Goal: Information Seeking & Learning: Understand process/instructions

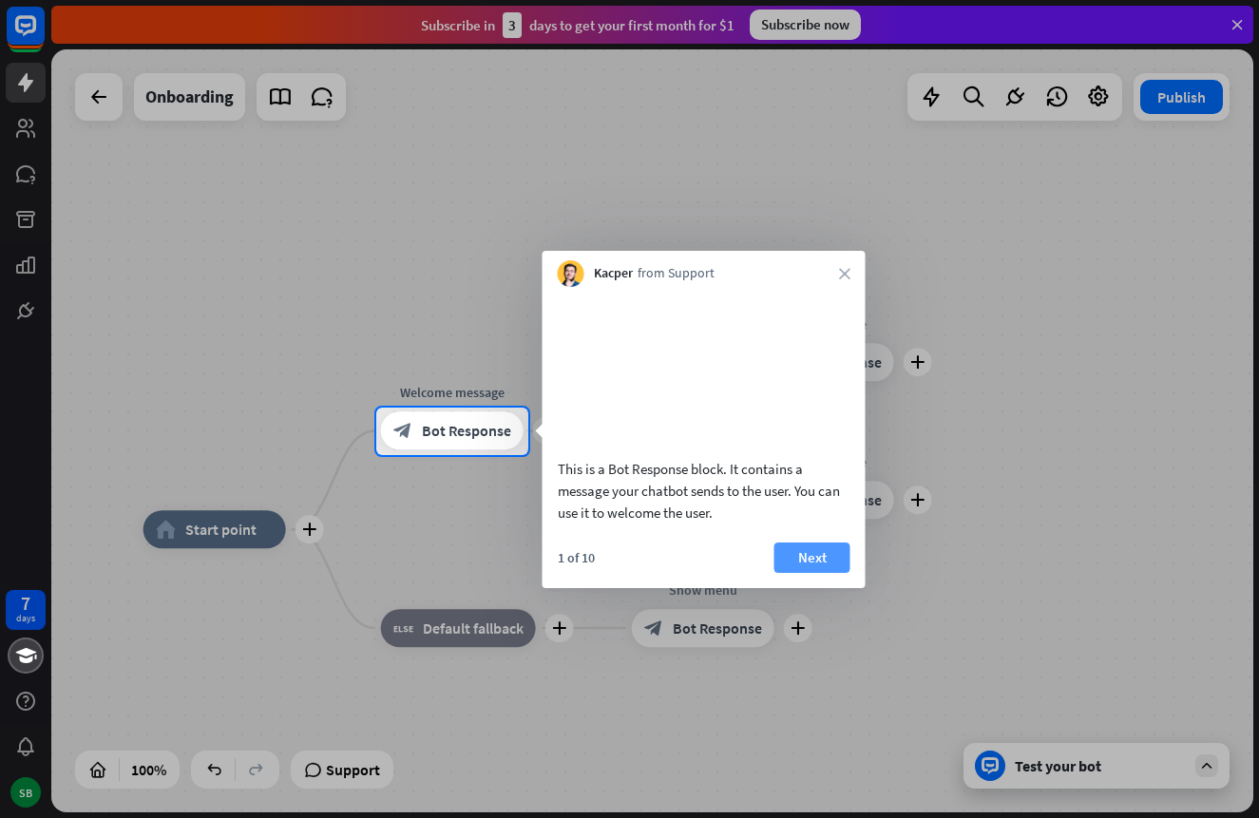
click at [792, 570] on button "Next" at bounding box center [812, 558] width 76 height 30
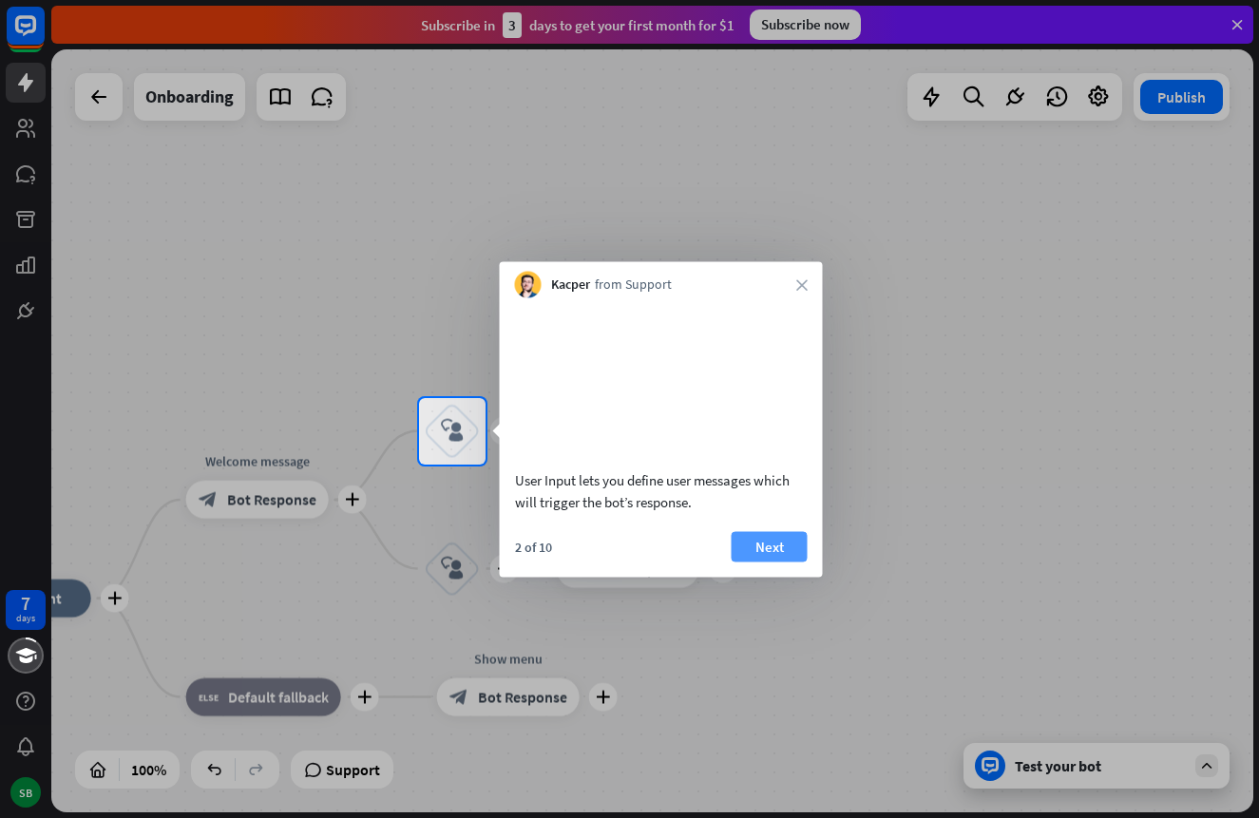
click at [792, 562] on button "Next" at bounding box center [770, 546] width 76 height 30
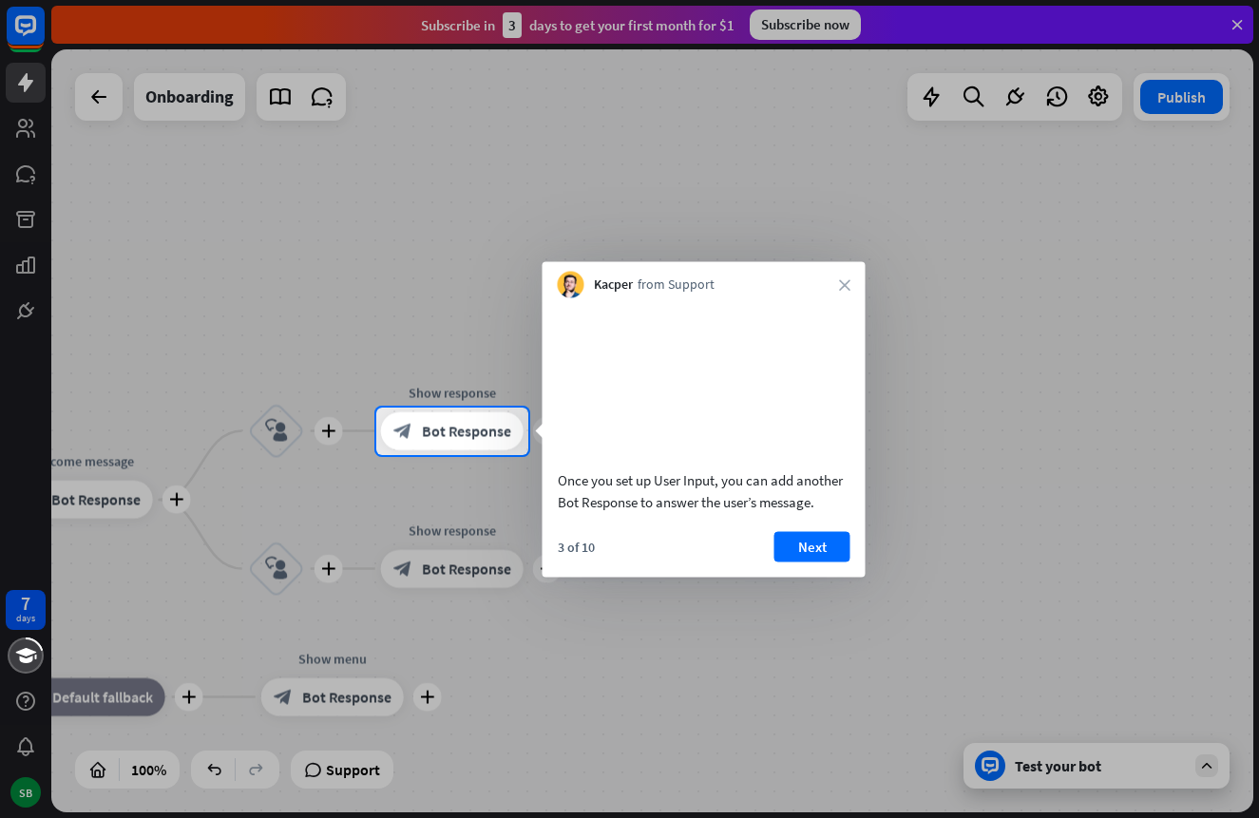
click at [792, 562] on button "Next" at bounding box center [812, 546] width 76 height 30
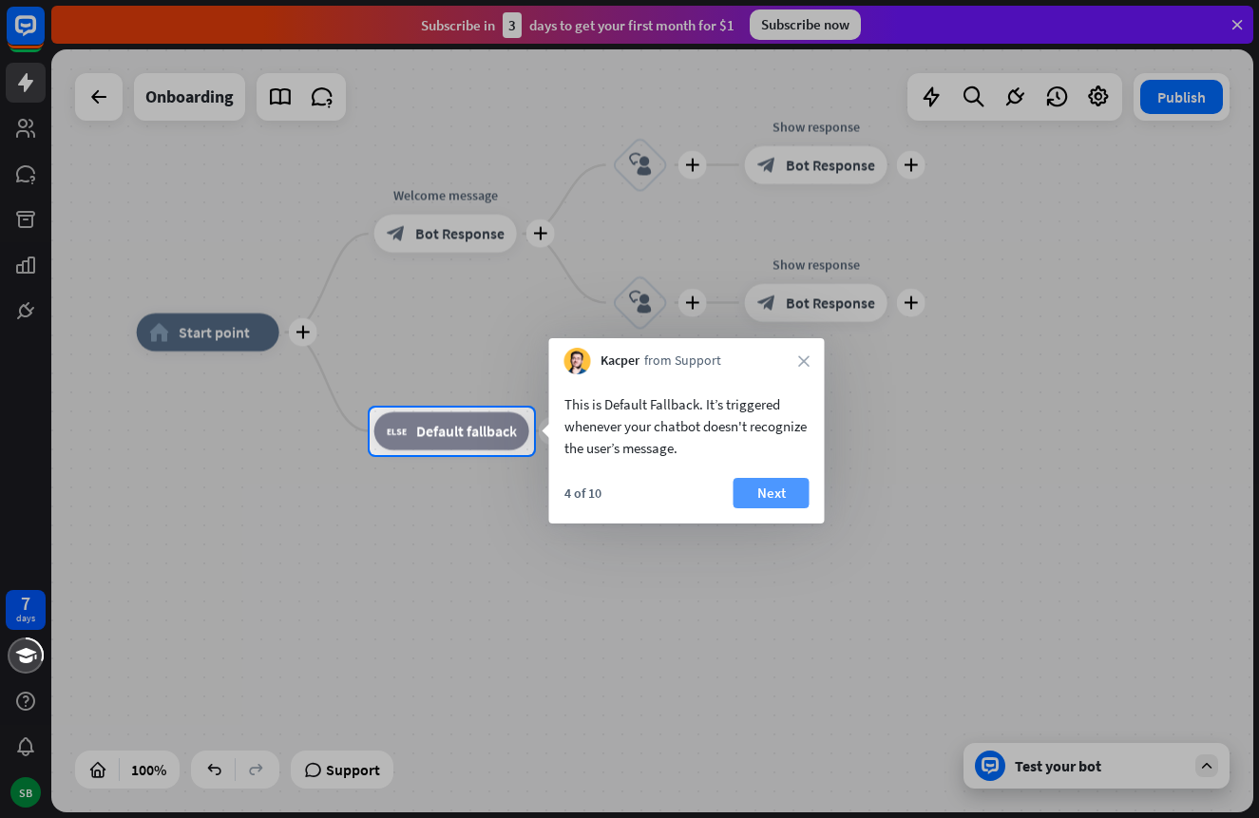
click at [773, 481] on button "Next" at bounding box center [772, 493] width 76 height 30
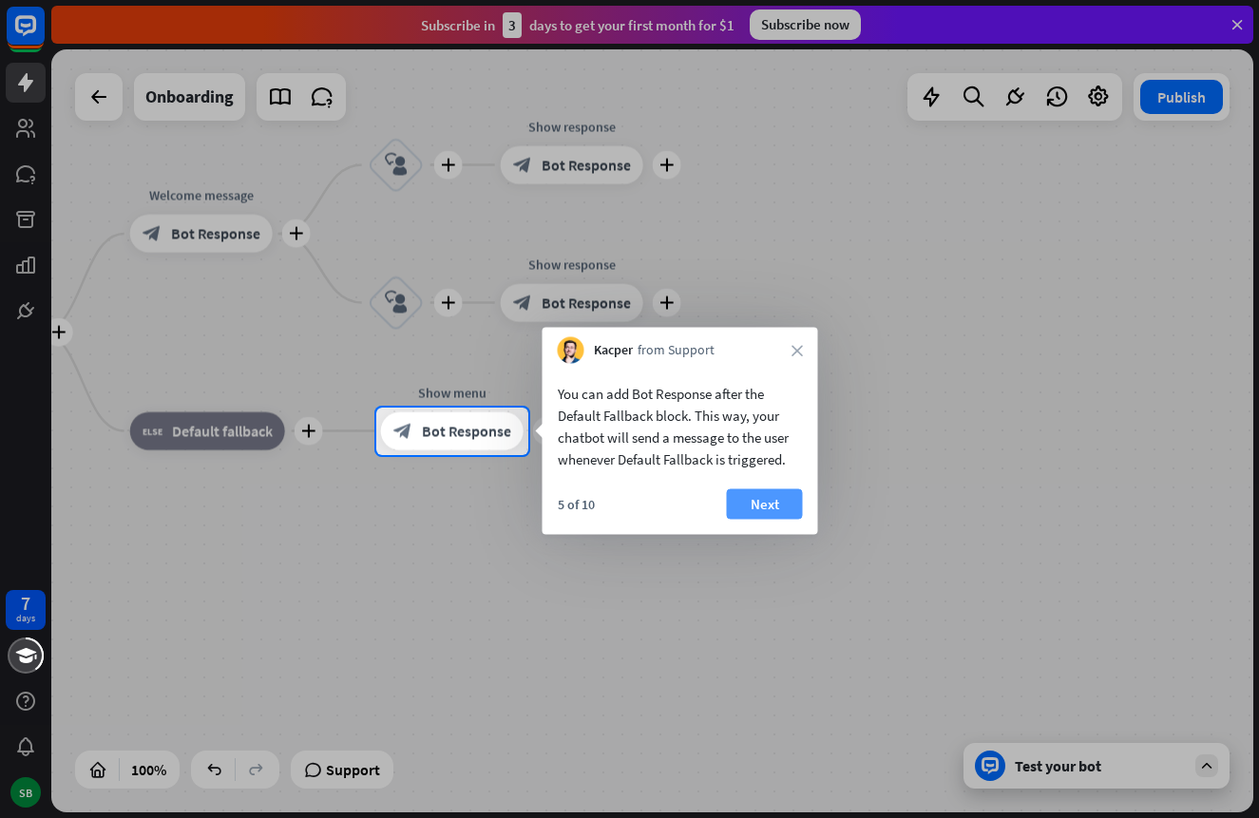
click at [765, 505] on button "Next" at bounding box center [765, 504] width 76 height 30
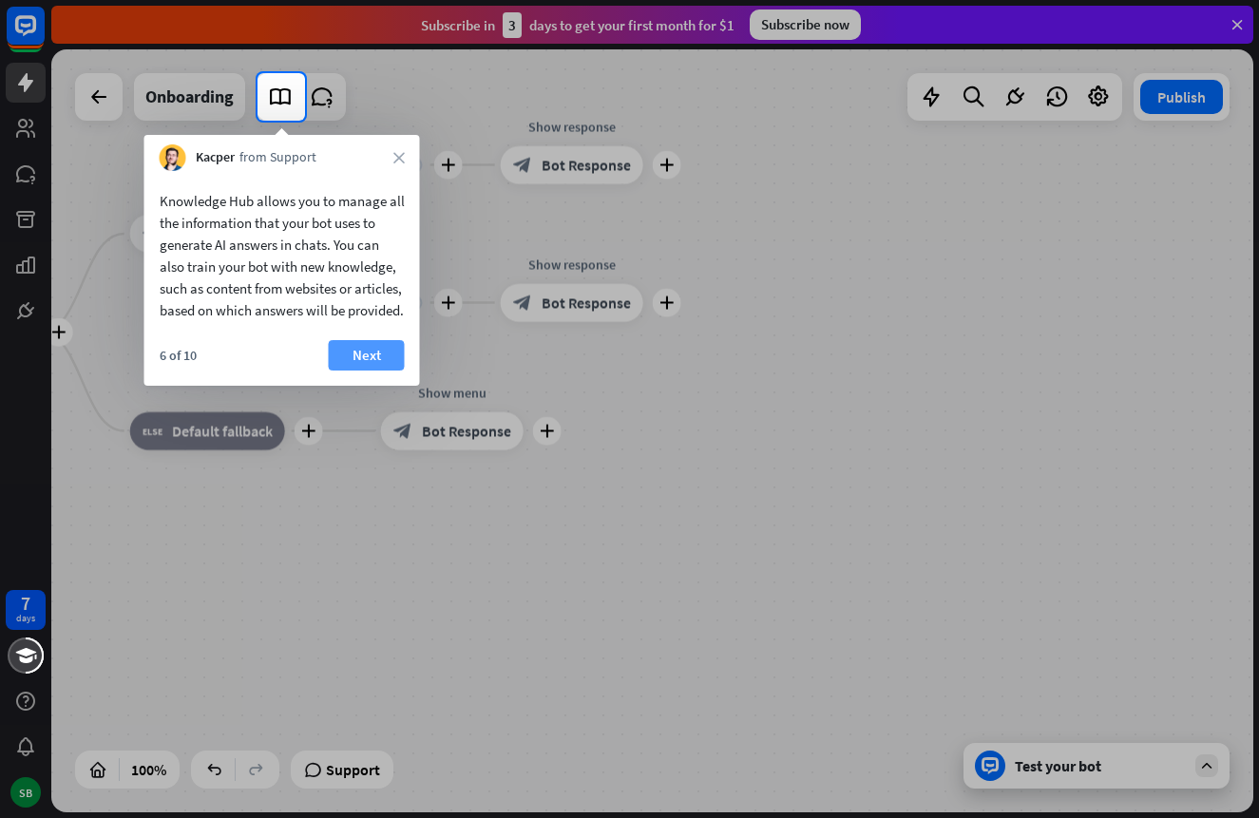
click at [378, 371] on button "Next" at bounding box center [367, 355] width 76 height 30
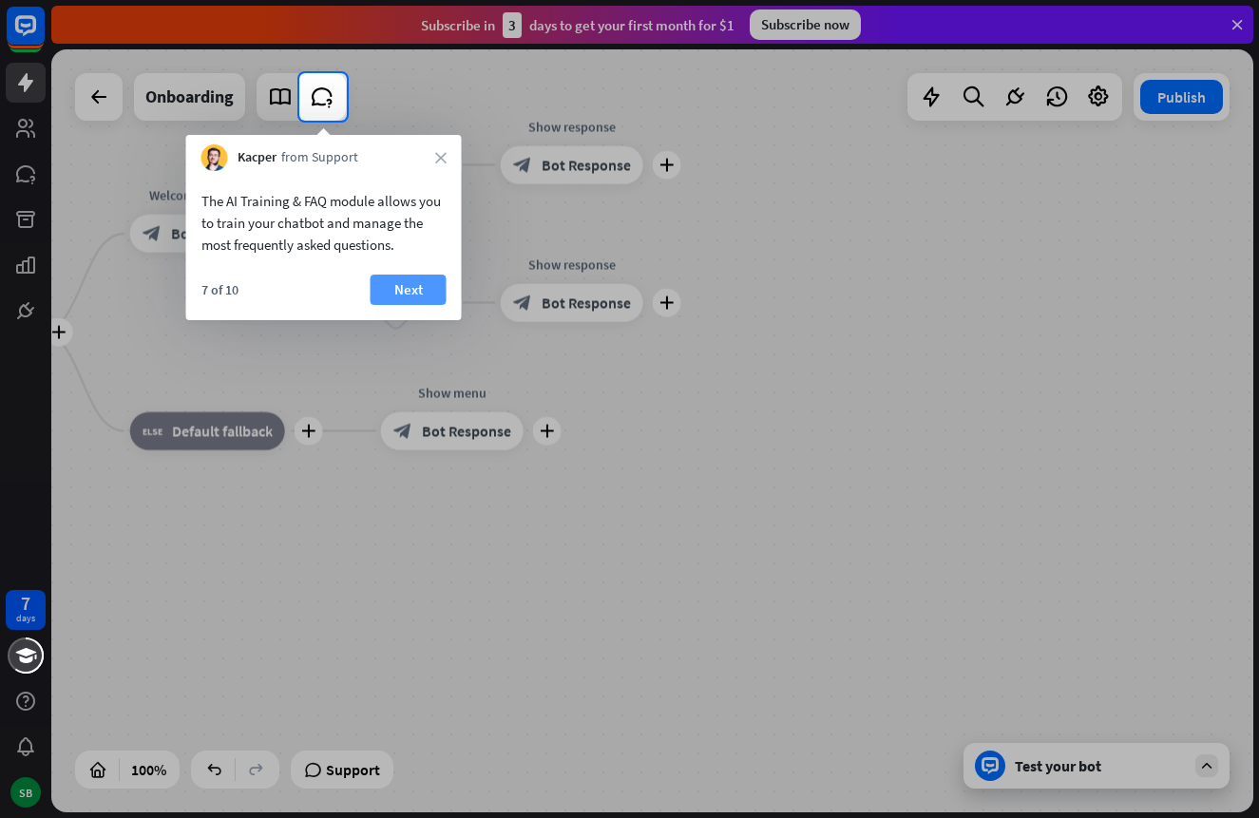
click at [396, 298] on button "Next" at bounding box center [409, 290] width 76 height 30
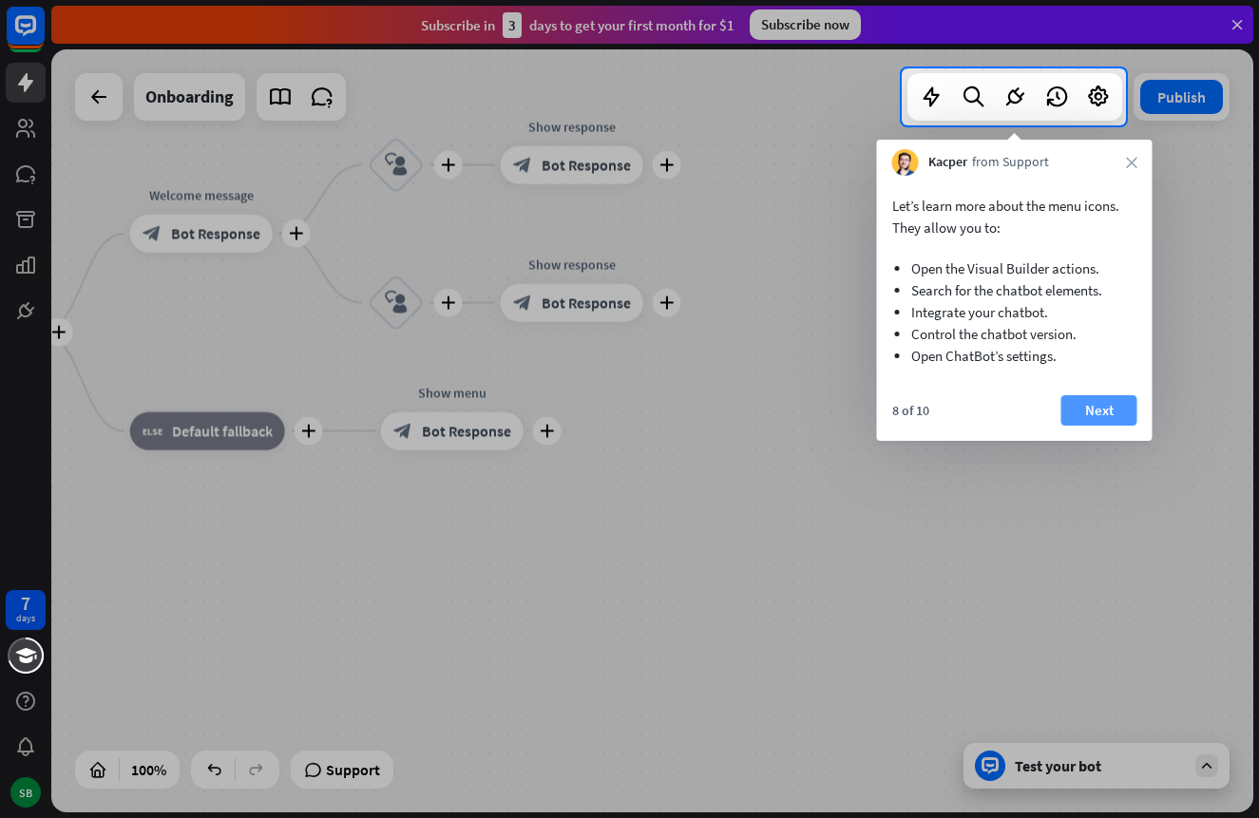
click at [1079, 409] on button "Next" at bounding box center [1099, 410] width 76 height 30
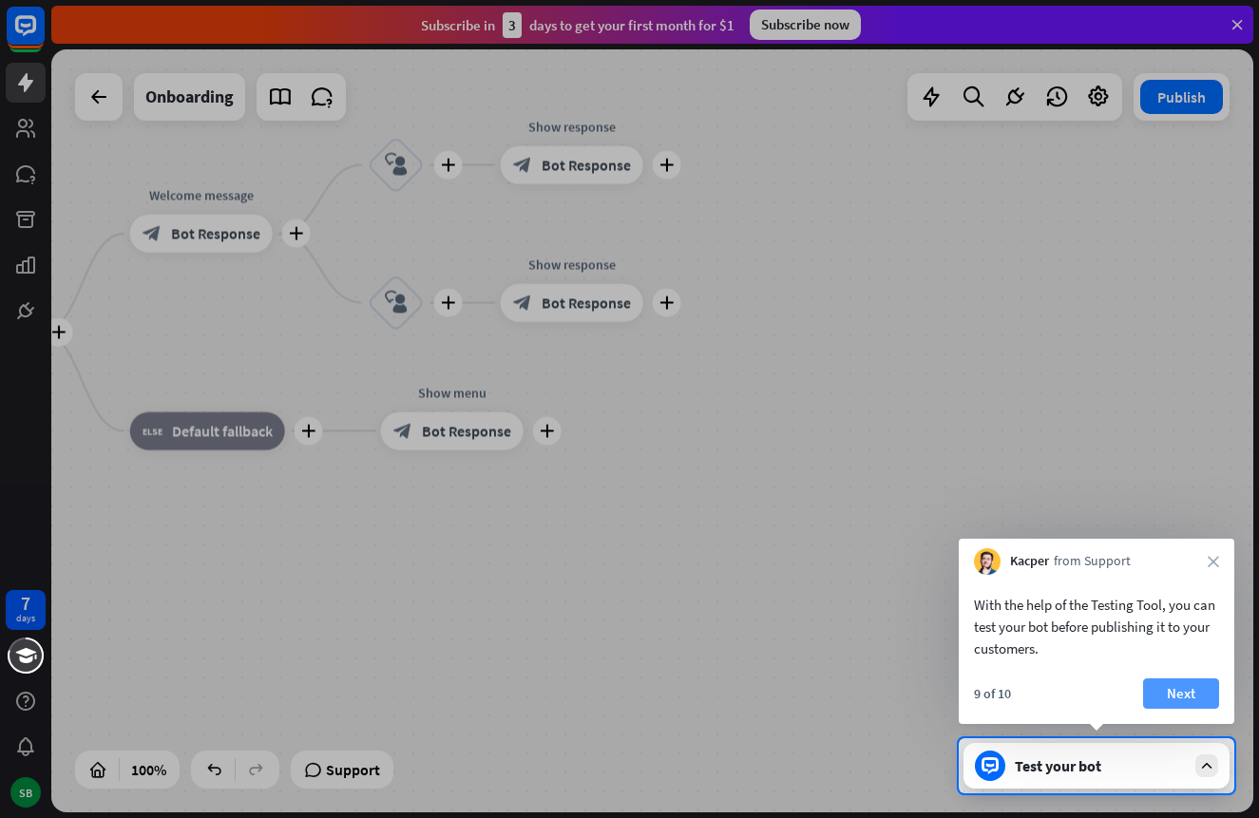
click at [1193, 694] on button "Next" at bounding box center [1181, 693] width 76 height 30
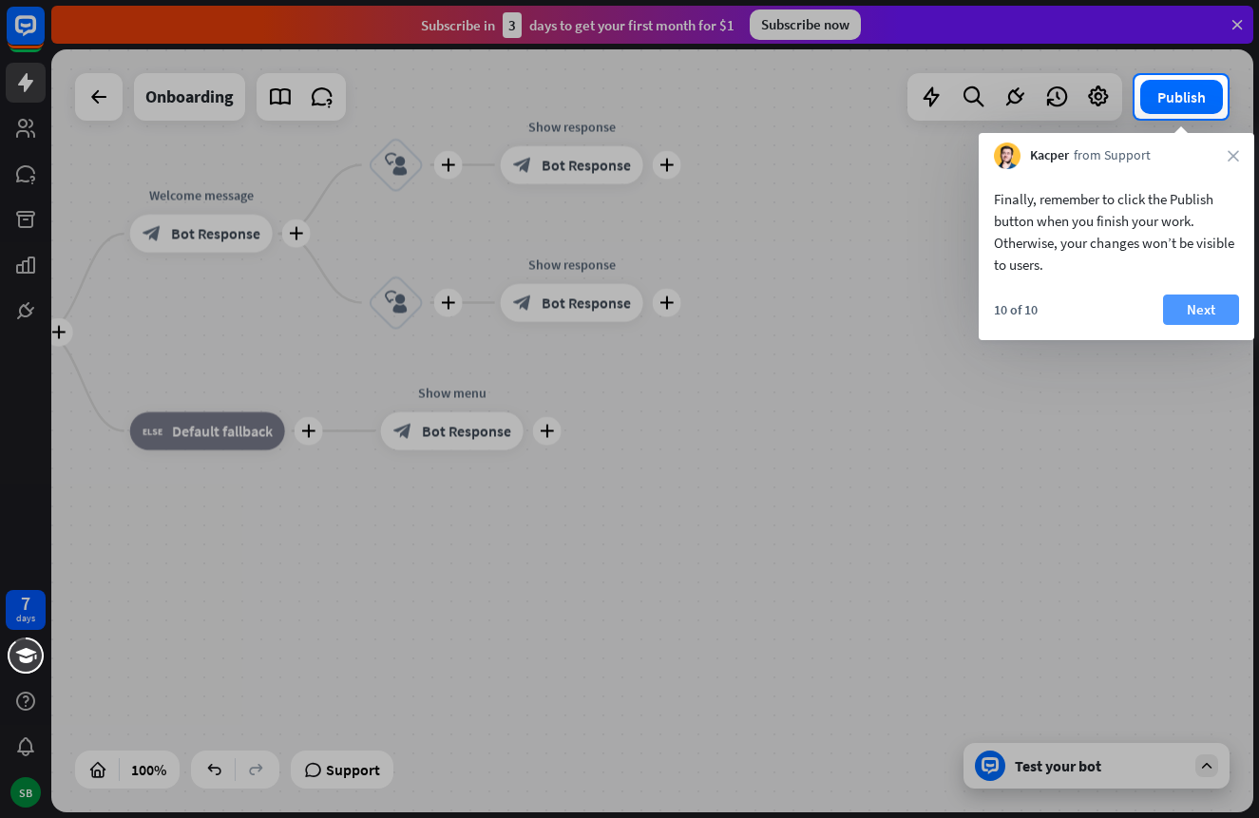
click at [1184, 315] on button "Next" at bounding box center [1201, 310] width 76 height 30
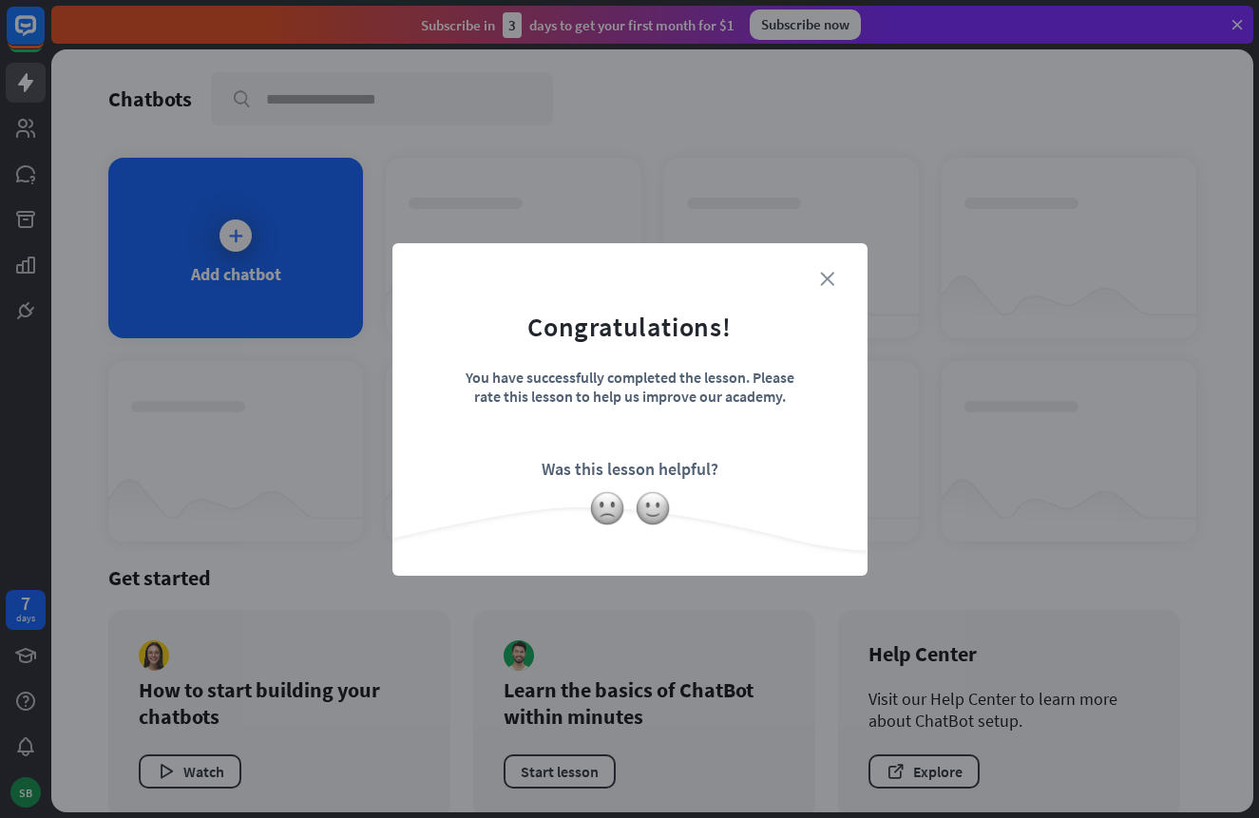
click at [828, 274] on icon "close" at bounding box center [827, 279] width 14 height 14
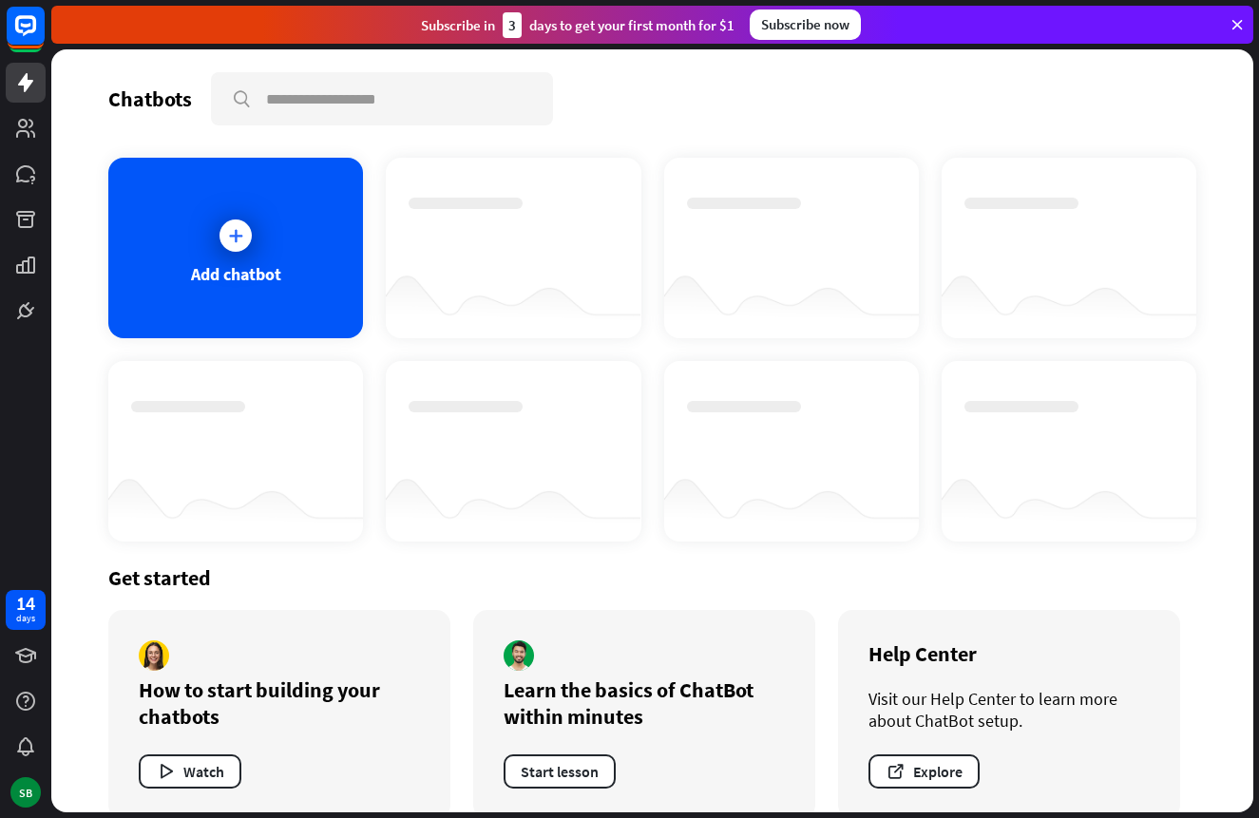
scroll to position [14, 0]
